Goal: Find specific page/section: Locate a particular part of the current website

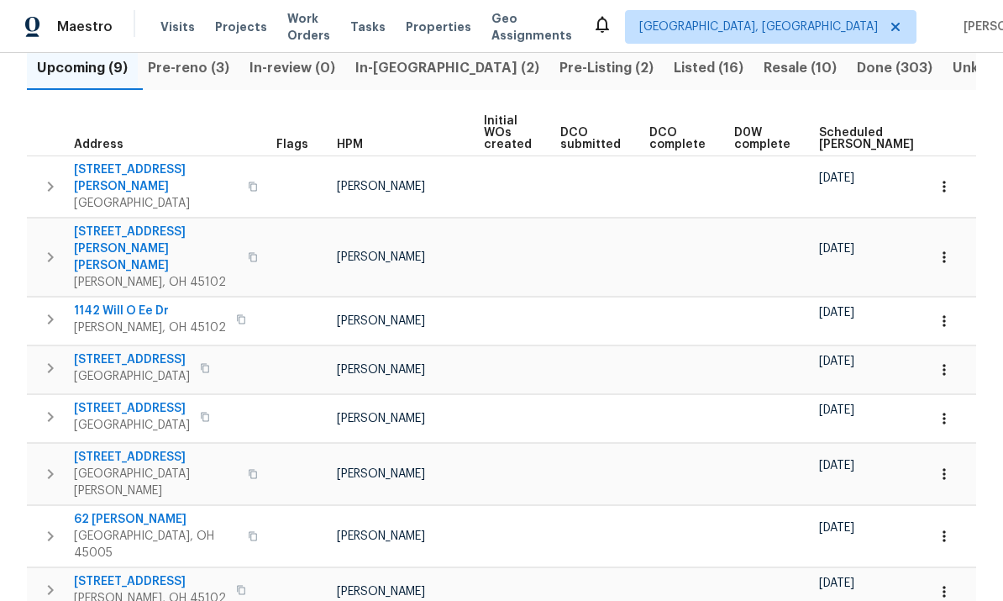
scroll to position [191, 0]
click at [111, 450] on span "7795 Rock Port Way" at bounding box center [156, 458] width 164 height 17
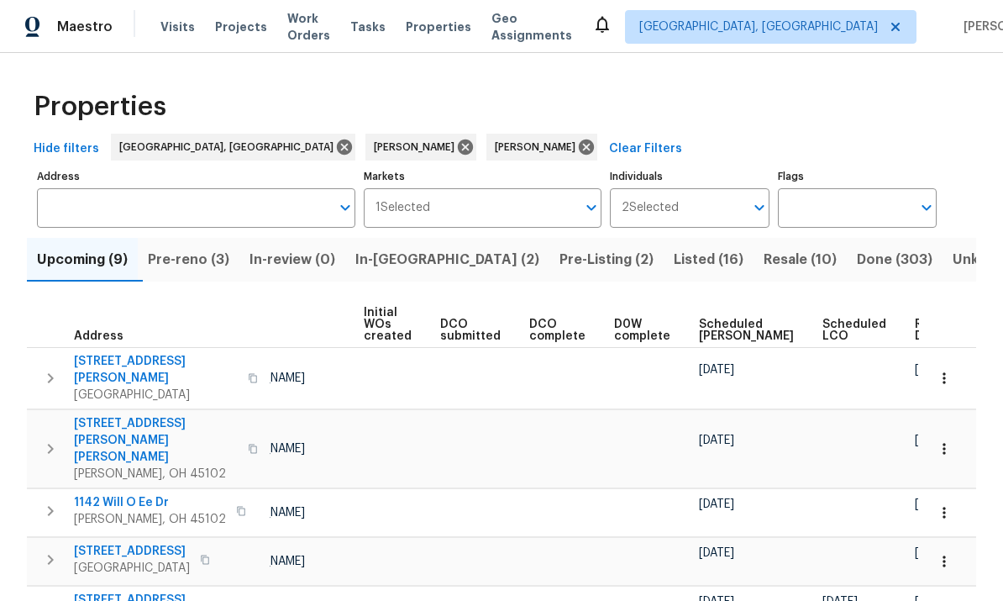
scroll to position [0, 0]
click at [202, 248] on span "Pre-reno (3)" at bounding box center [188, 260] width 81 height 24
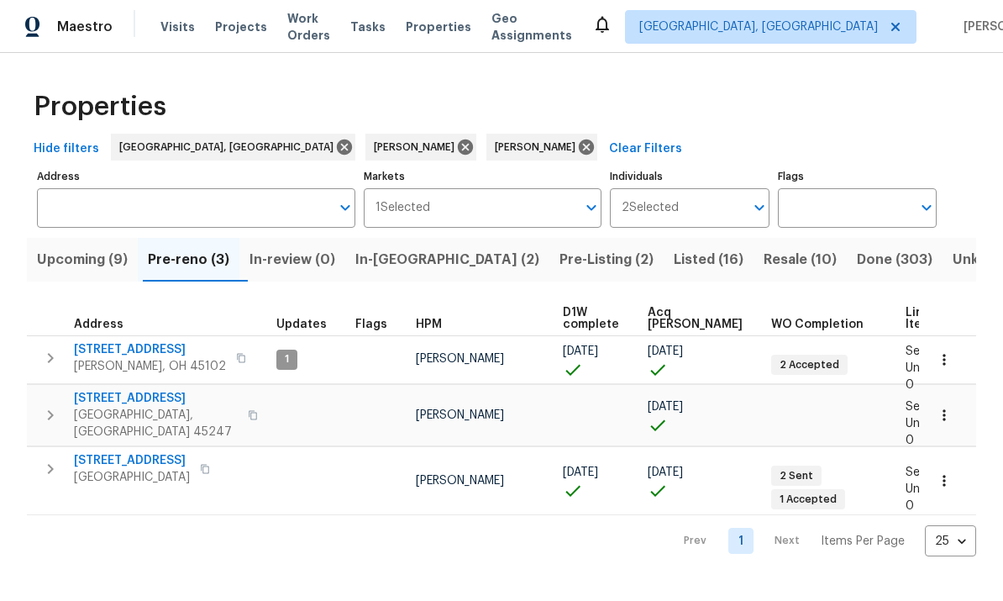
click at [116, 452] on span "8980 Palomar Rd" at bounding box center [132, 460] width 116 height 17
click at [62, 459] on button "button" at bounding box center [51, 469] width 34 height 34
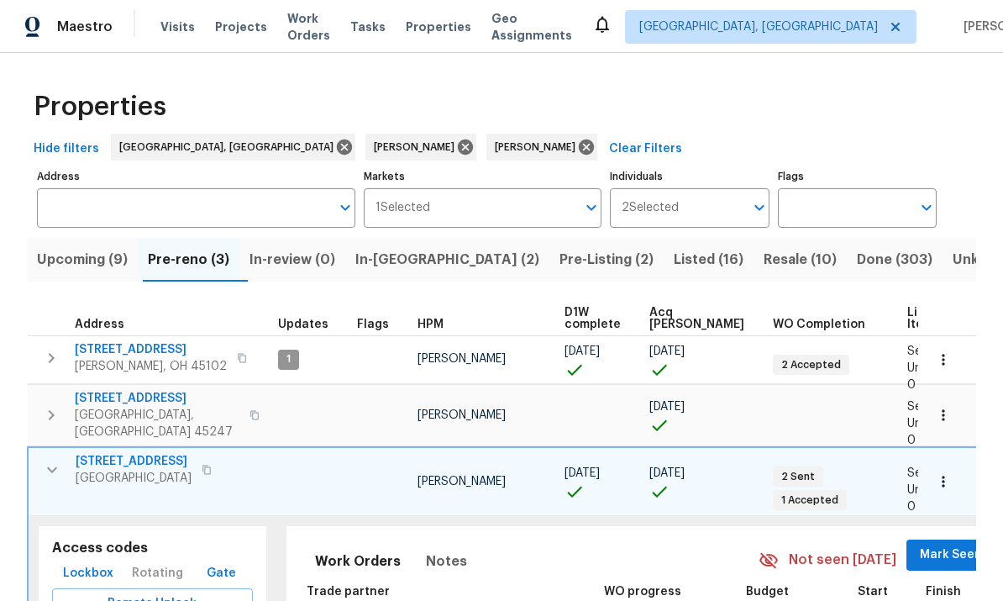
click at [74, 563] on span "Lockbox" at bounding box center [88, 573] width 50 height 21
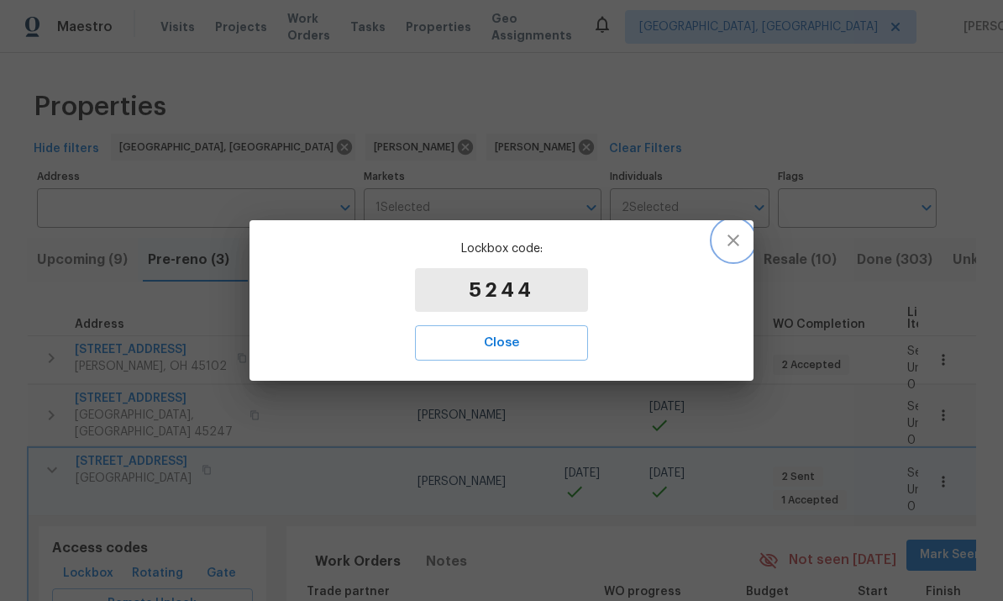
click at [744, 248] on button "button" at bounding box center [733, 240] width 40 height 40
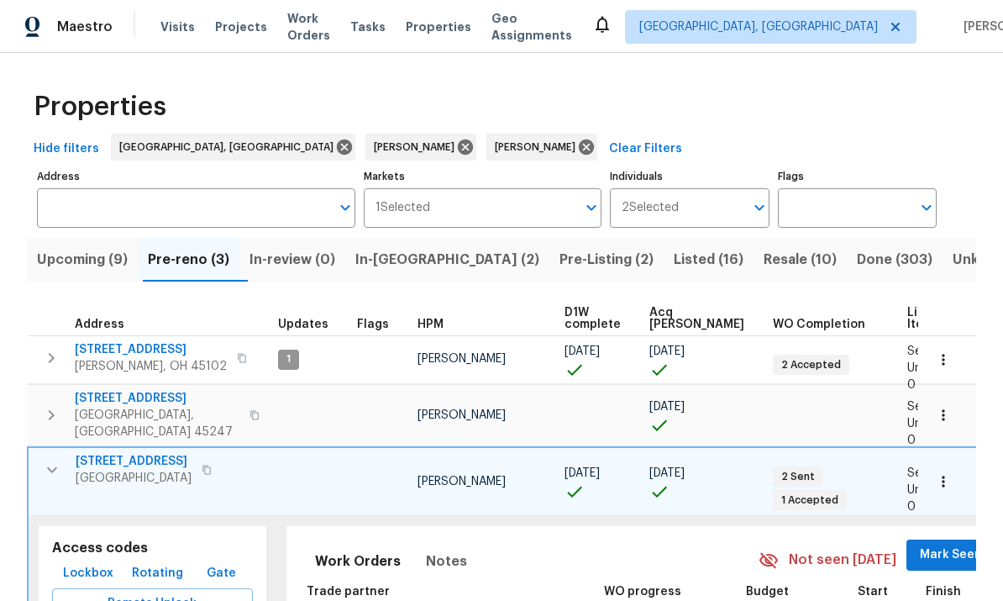
click at [205, 467] on button "button" at bounding box center [207, 470] width 20 height 24
click at [199, 464] on button "button" at bounding box center [207, 470] width 20 height 24
click at [197, 458] on button "button" at bounding box center [207, 470] width 20 height 24
click at [276, 480] on td at bounding box center [310, 481] width 79 height 69
click at [202, 467] on button "button" at bounding box center [207, 470] width 20 height 24
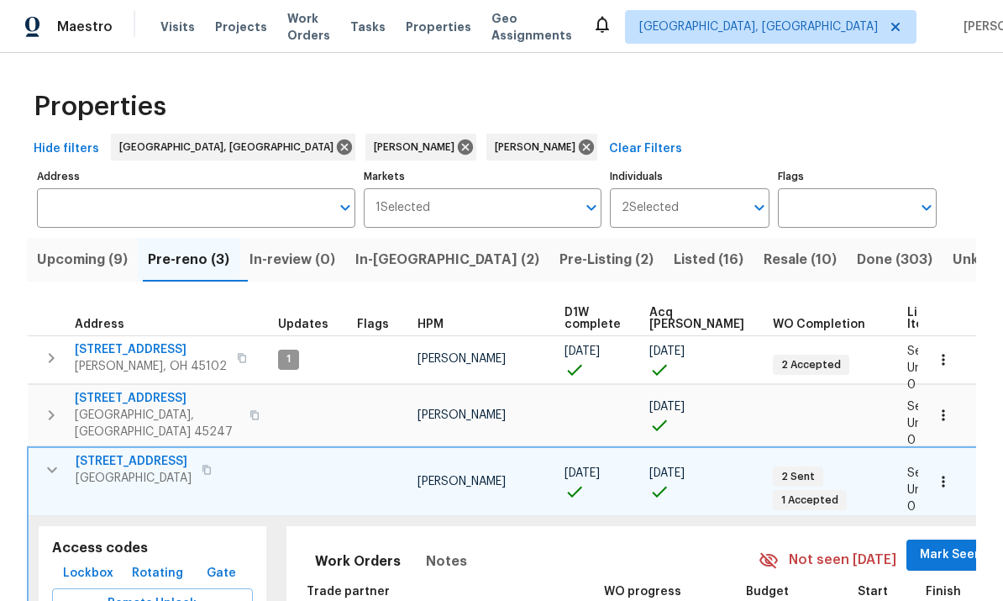
click at [208, 465] on icon "button" at bounding box center [207, 470] width 10 height 10
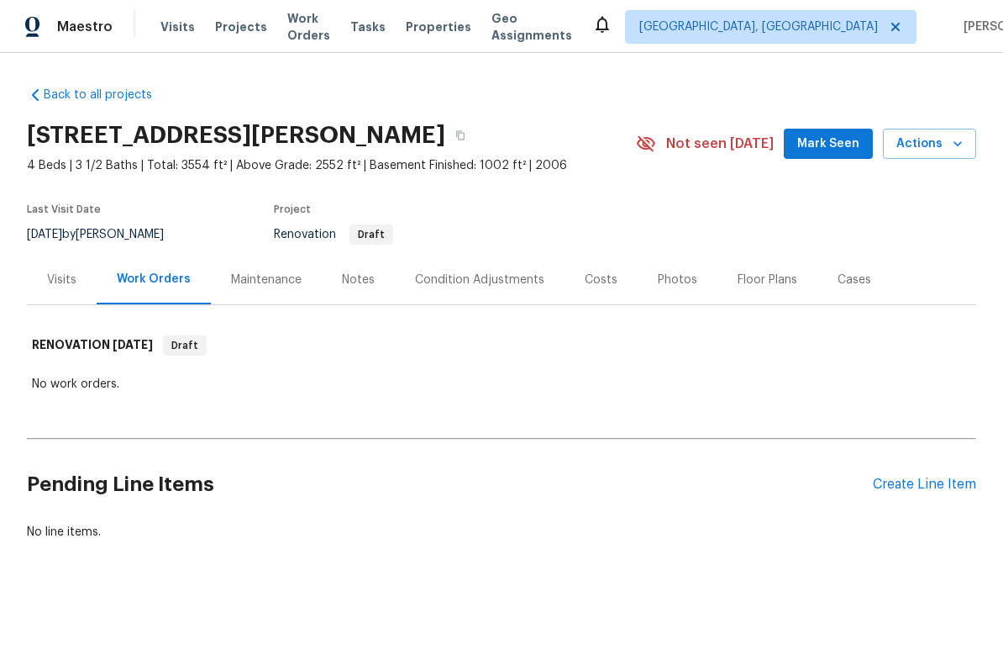
click at [67, 287] on div "Visits" at bounding box center [61, 279] width 29 height 17
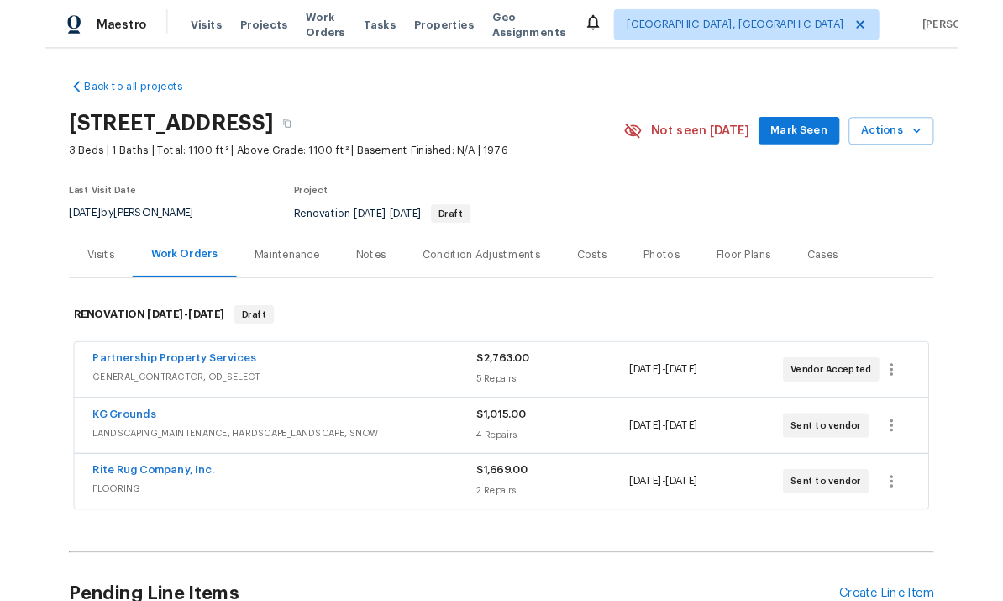
scroll to position [63, 0]
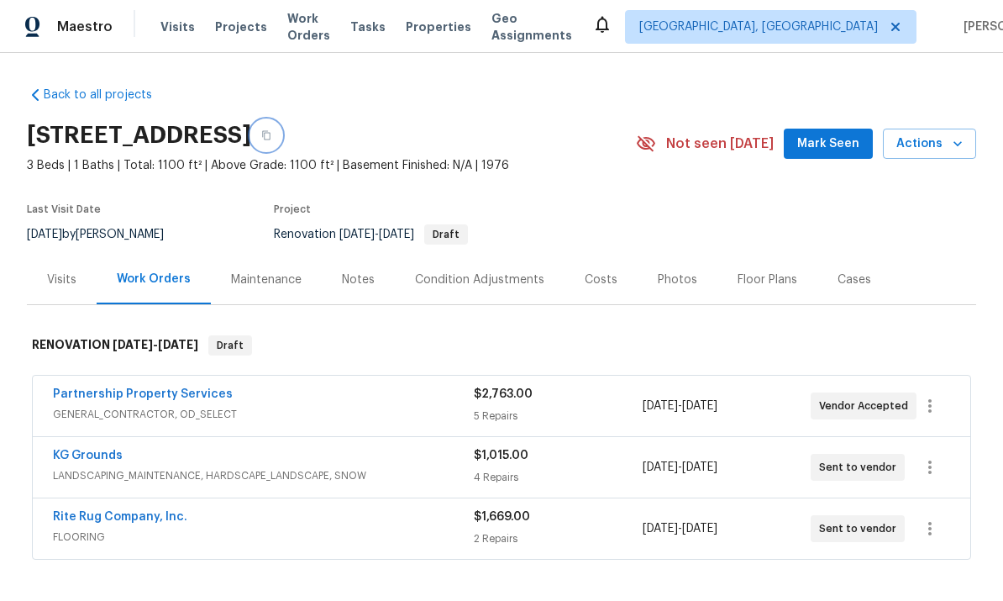
click at [281, 120] on button "button" at bounding box center [266, 135] width 30 height 30
